Goal: Complete application form

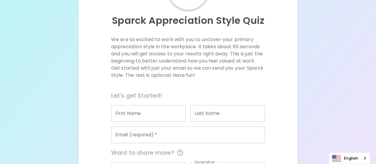
scroll to position [59, 0]
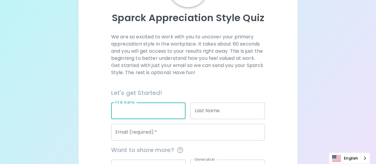
click at [146, 112] on input "First Name" at bounding box center [148, 110] width 75 height 17
type input "[PERSON_NAME]"
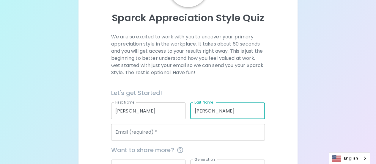
type input "[PERSON_NAME]"
click at [131, 135] on input "Email (required)   *" at bounding box center [188, 132] width 154 height 17
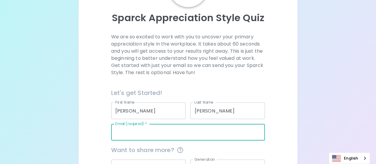
type input "[EMAIL_ADDRESS][DOMAIN_NAME]"
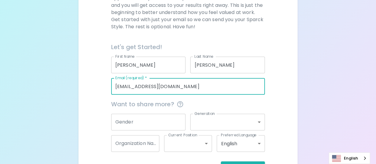
scroll to position [126, 0]
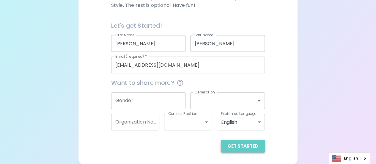
click at [248, 147] on button "Get Started" at bounding box center [243, 146] width 44 height 12
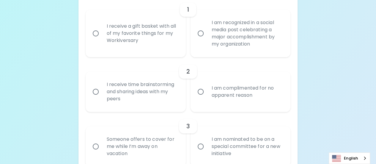
scroll to position [149, 0]
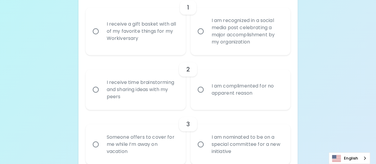
click at [155, 150] on div "Someone offers to cover for me while I’m away on vacation" at bounding box center [142, 144] width 81 height 36
click at [102, 150] on input "Someone offers to cover for me while I’m away on vacation" at bounding box center [96, 144] width 12 height 12
radio input "true"
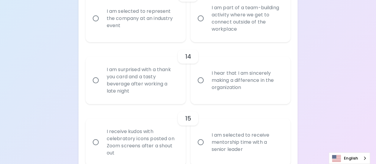
scroll to position [857, 0]
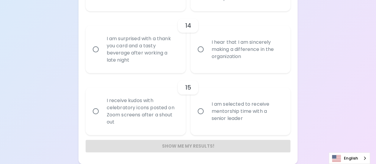
click at [174, 151] on div "Show me my results!" at bounding box center [188, 146] width 205 height 12
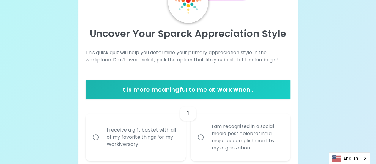
scroll to position [0, 0]
